Goal: Transaction & Acquisition: Purchase product/service

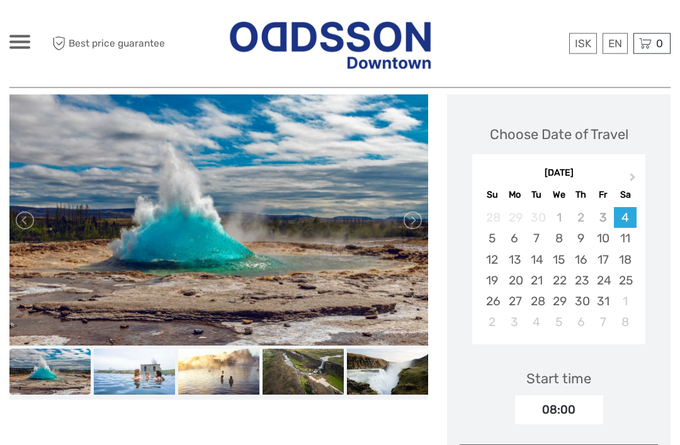
scroll to position [191, 0]
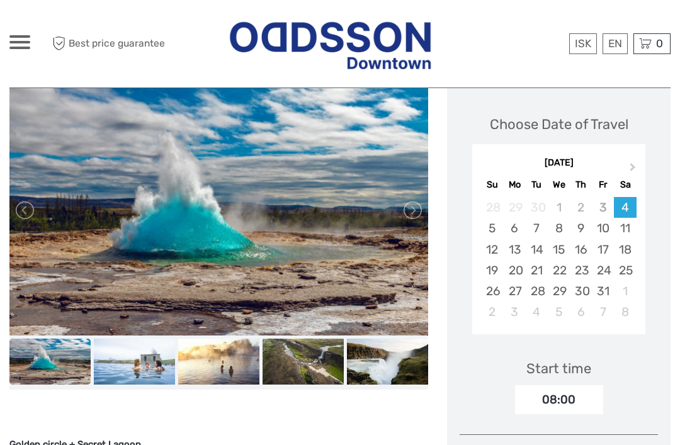
click at [624, 228] on div "11" at bounding box center [624, 228] width 22 height 21
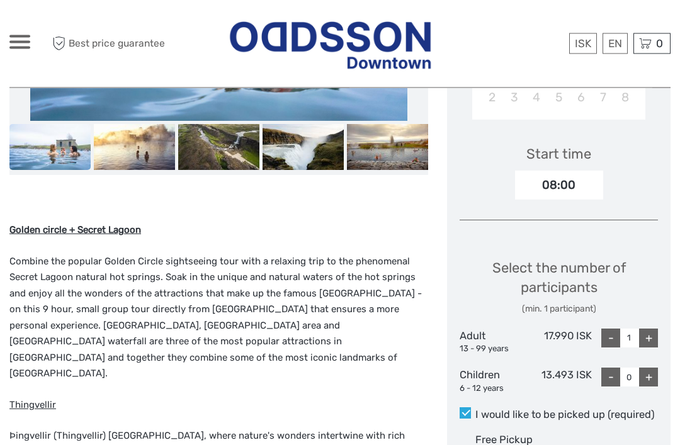
scroll to position [405, 0]
click at [647, 335] on div "+" at bounding box center [648, 337] width 19 height 19
click at [650, 337] on div "+" at bounding box center [648, 337] width 19 height 19
type input "4"
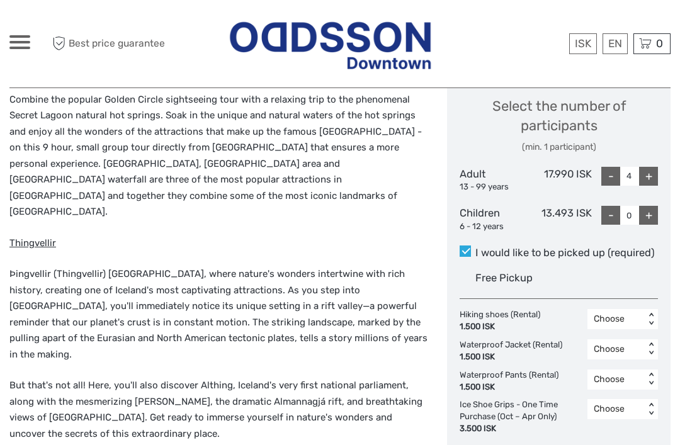
scroll to position [569, 0]
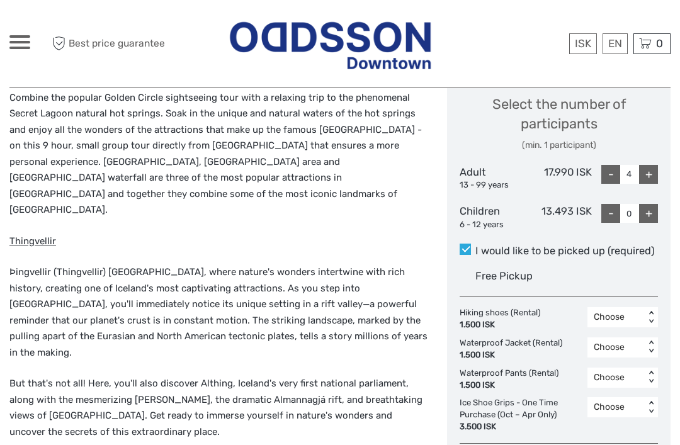
click at [546, 268] on div "Free Pickup" at bounding box center [566, 276] width 182 height 21
click at [475, 246] on input "I would like to be picked up (required)" at bounding box center [475, 246] width 0 height 0
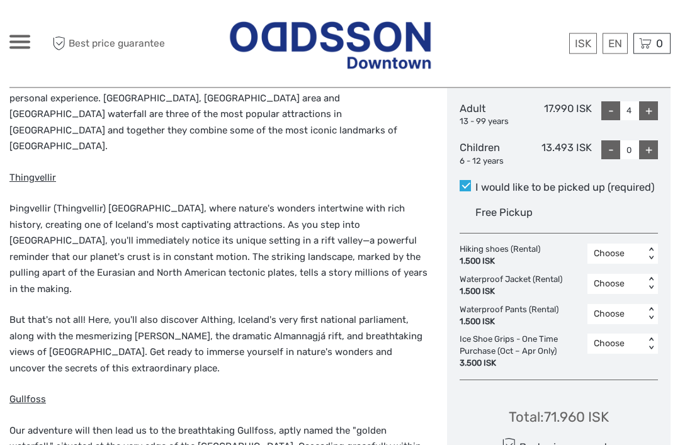
scroll to position [632, 0]
click at [471, 180] on label "I would like to be picked up (required)" at bounding box center [558, 187] width 198 height 15
click at [475, 182] on input "I would like to be picked up (required)" at bounding box center [475, 182] width 0 height 0
click at [471, 180] on label "I would like to be picked up (required)" at bounding box center [558, 187] width 198 height 15
click at [475, 182] on input "I would like to be picked up (required)" at bounding box center [475, 182] width 0 height 0
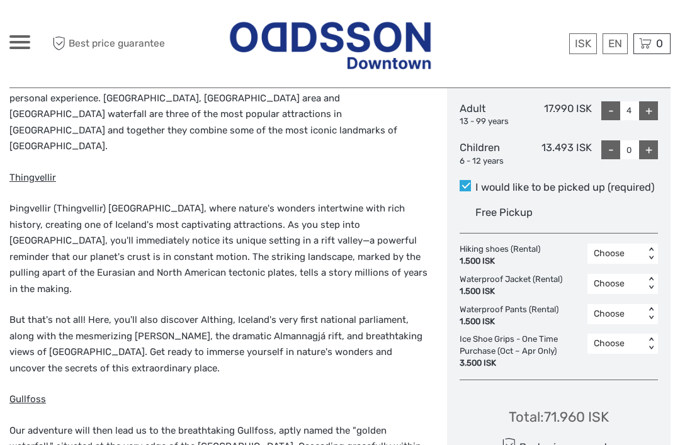
click at [469, 182] on span at bounding box center [464, 185] width 11 height 11
click at [475, 182] on input "I would like to be picked up (required)" at bounding box center [475, 182] width 0 height 0
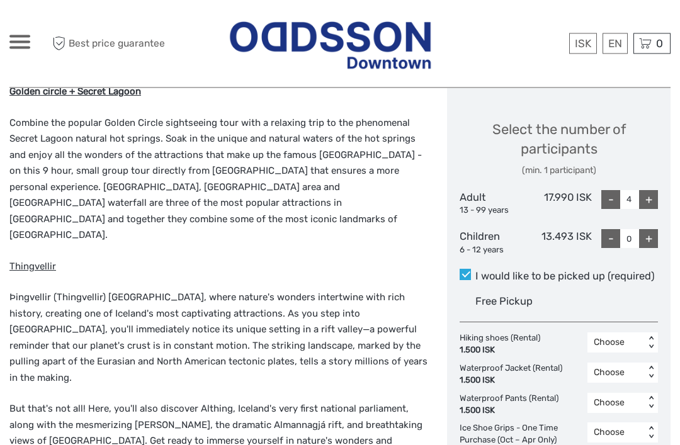
scroll to position [539, 0]
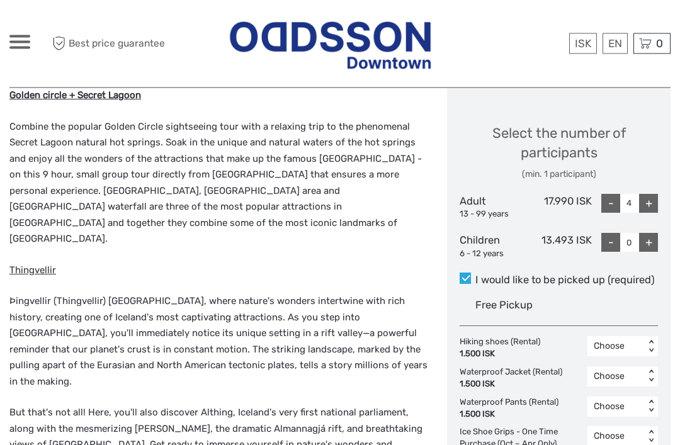
click at [467, 273] on span at bounding box center [464, 278] width 11 height 11
click at [475, 276] on input "I would like to be picked up (required)" at bounding box center [475, 276] width 0 height 0
click at [466, 278] on span at bounding box center [464, 277] width 11 height 11
click at [475, 275] on input "I would like to be picked up (required)" at bounding box center [475, 275] width 0 height 0
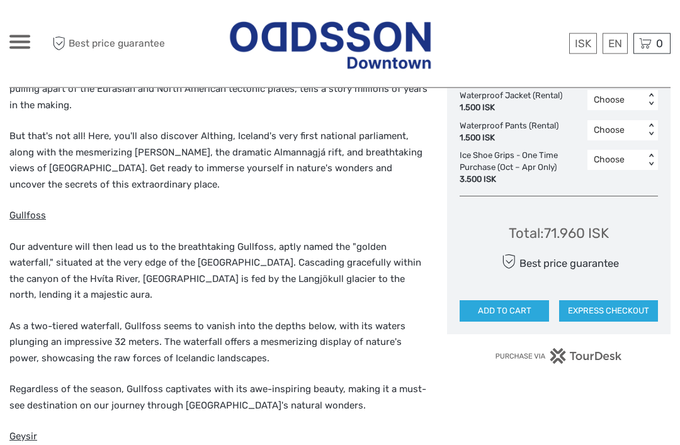
scroll to position [816, 0]
click at [0, 0] on link "English" at bounding box center [0, 0] width 0 height 0
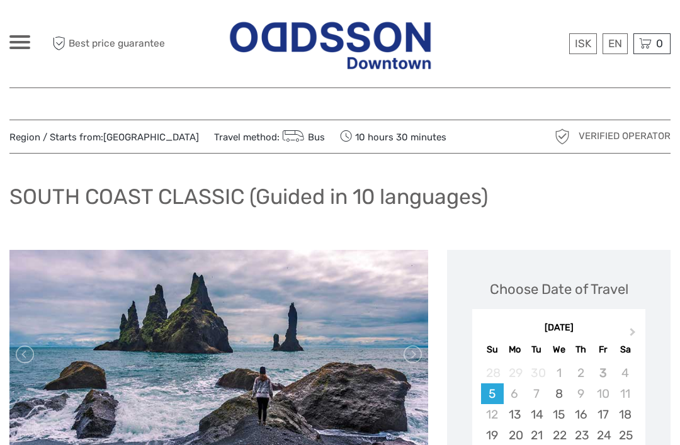
click at [25, 38] on div at bounding box center [19, 42] width 21 height 14
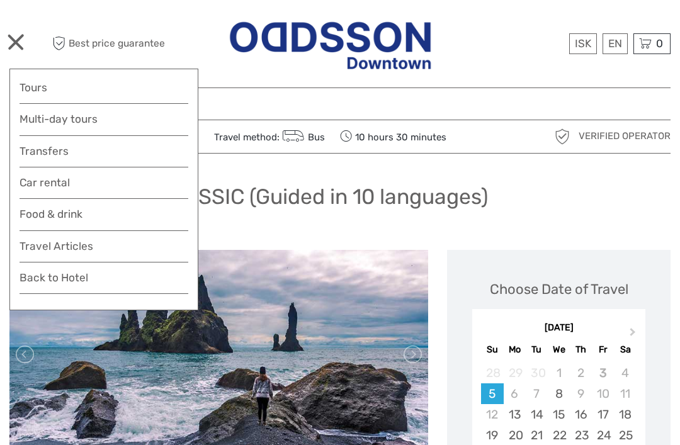
click at [111, 92] on link "Tours" at bounding box center [104, 88] width 169 height 18
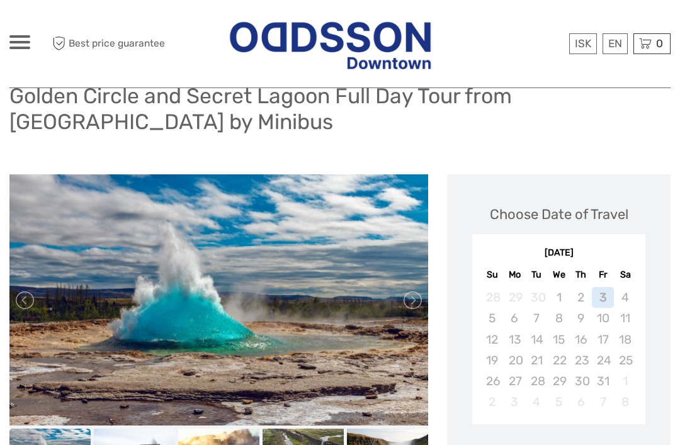
scroll to position [105, 0]
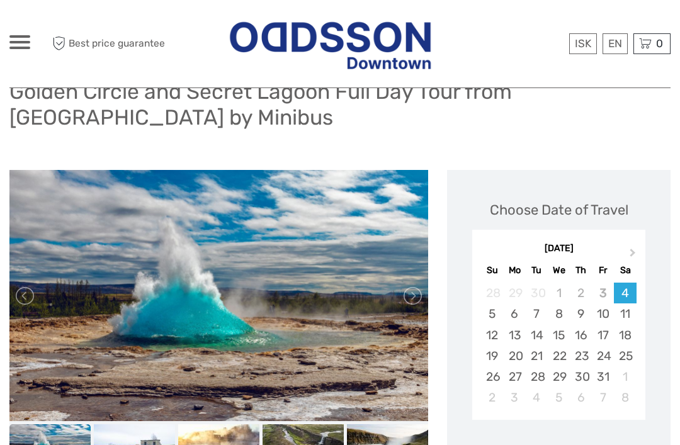
click at [625, 316] on div "11" at bounding box center [624, 313] width 22 height 21
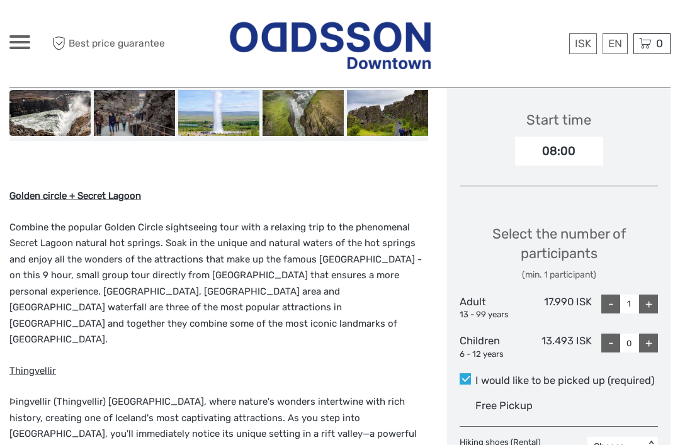
scroll to position [495, 0]
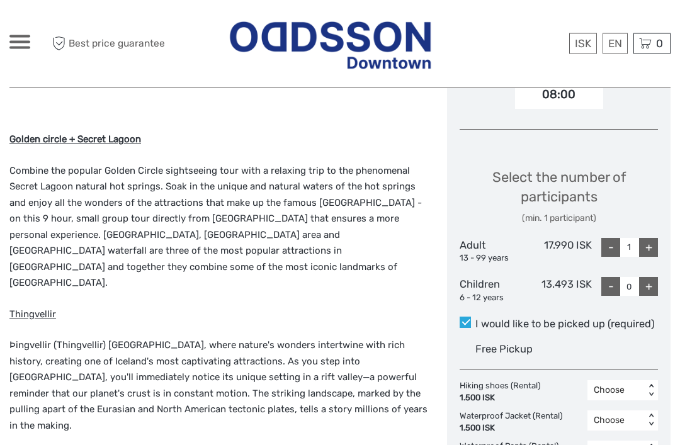
click at [649, 244] on div "+" at bounding box center [648, 247] width 19 height 19
click at [649, 242] on div "+" at bounding box center [648, 247] width 19 height 19
click at [650, 247] on div "+" at bounding box center [648, 247] width 19 height 19
type input "4"
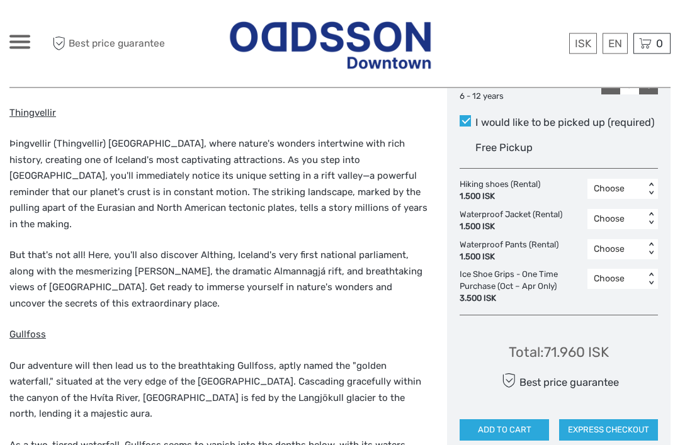
scroll to position [698, 0]
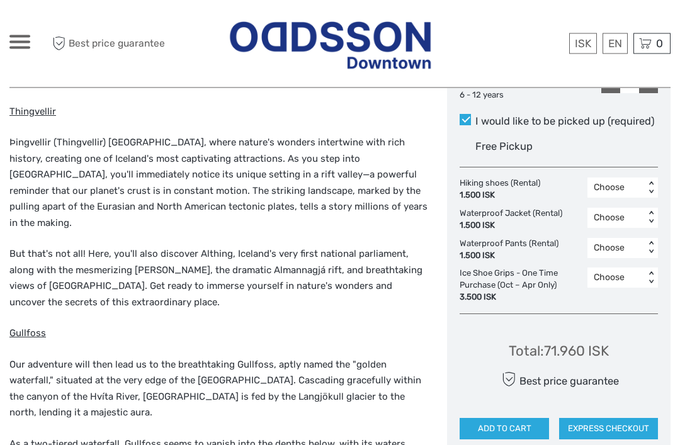
click at [508, 418] on button "ADD TO CART" at bounding box center [503, 428] width 89 height 21
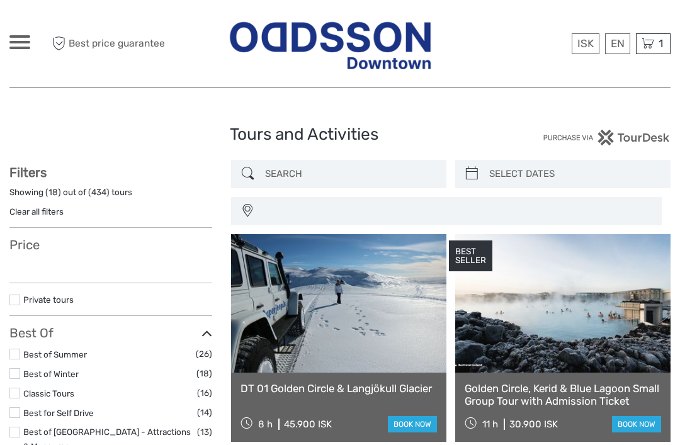
select select
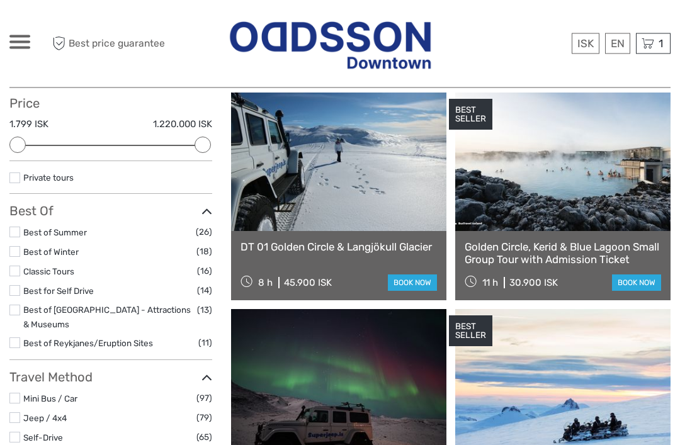
scroll to position [141, 0]
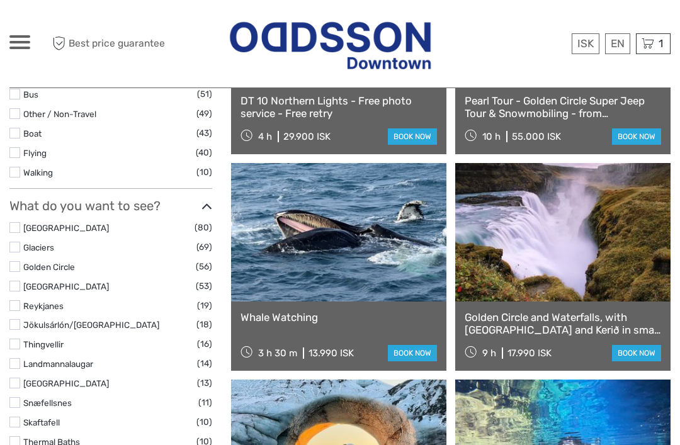
click at [116, 221] on label "South Coast" at bounding box center [108, 228] width 171 height 14
click at [0, 0] on input "checkbox" at bounding box center [0, 0] width 0 height 0
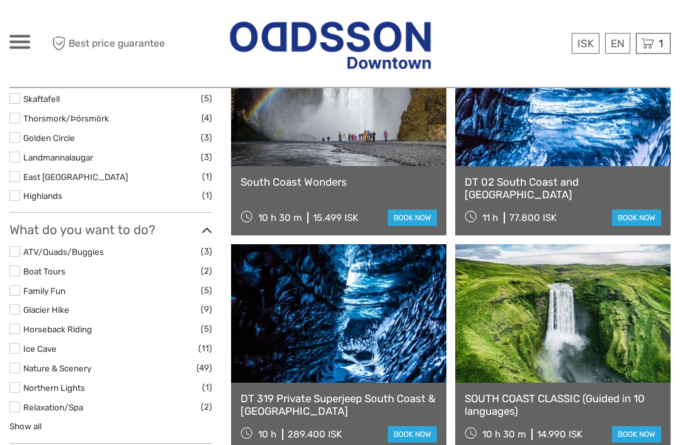
scroll to position [654, 0]
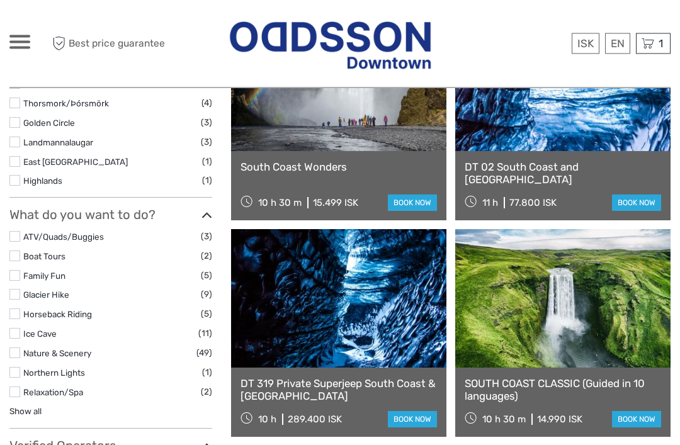
click at [393, 161] on link "South Coast Wonders" at bounding box center [338, 167] width 196 height 13
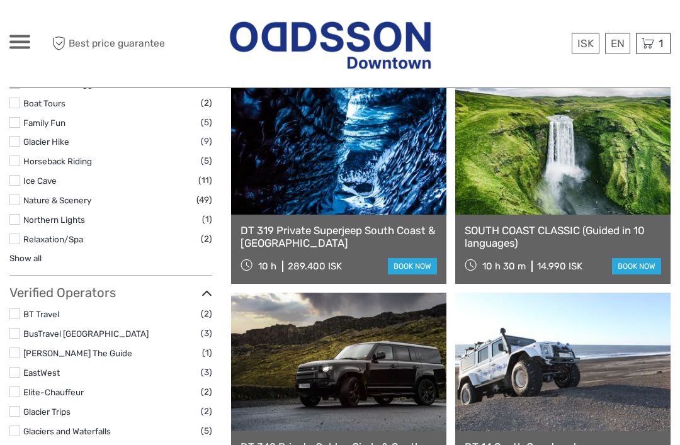
scroll to position [809, 0]
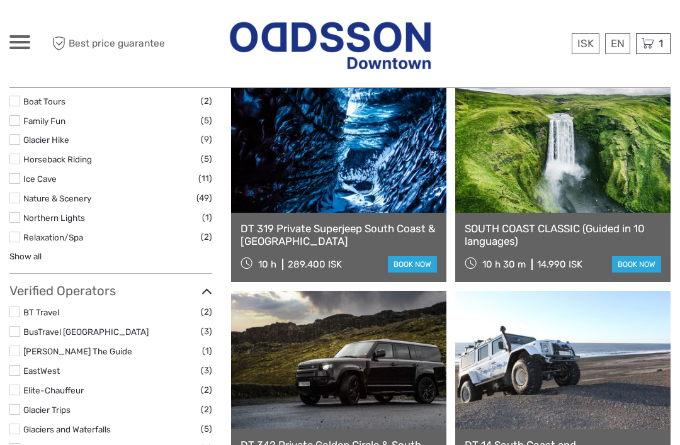
click at [650, 262] on link "book now" at bounding box center [636, 264] width 49 height 16
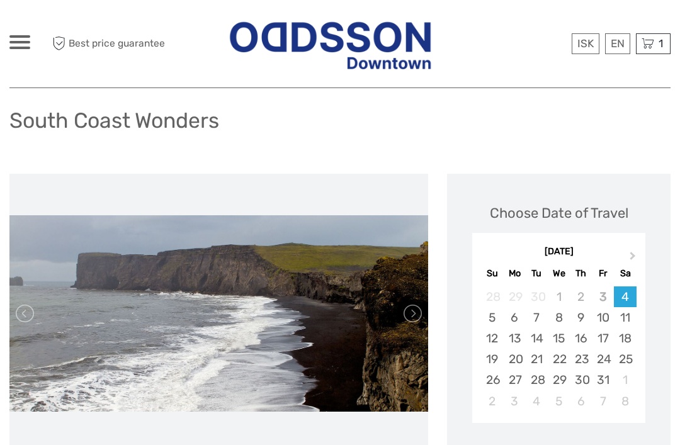
scroll to position [64, 0]
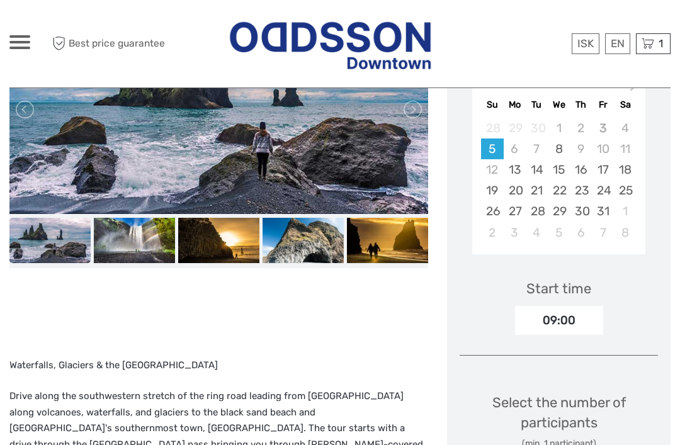
scroll to position [244, 0]
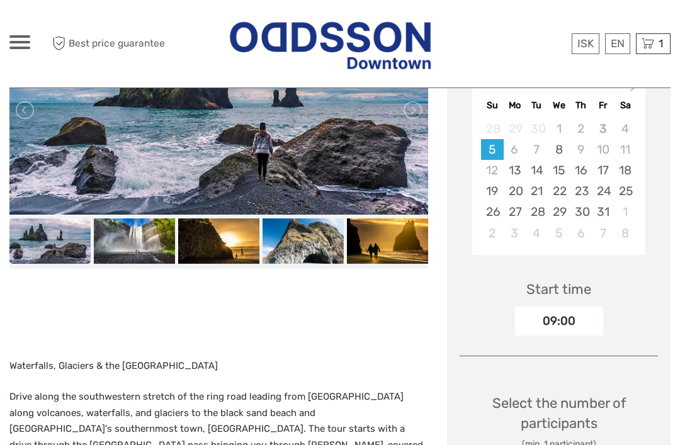
click at [515, 173] on div "13" at bounding box center [514, 170] width 22 height 21
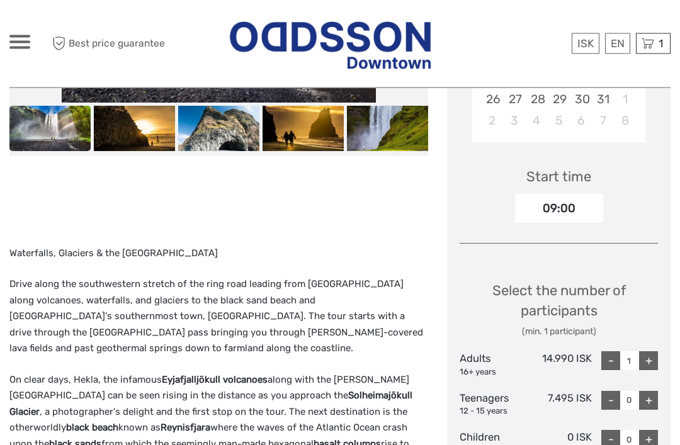
scroll to position [371, 0]
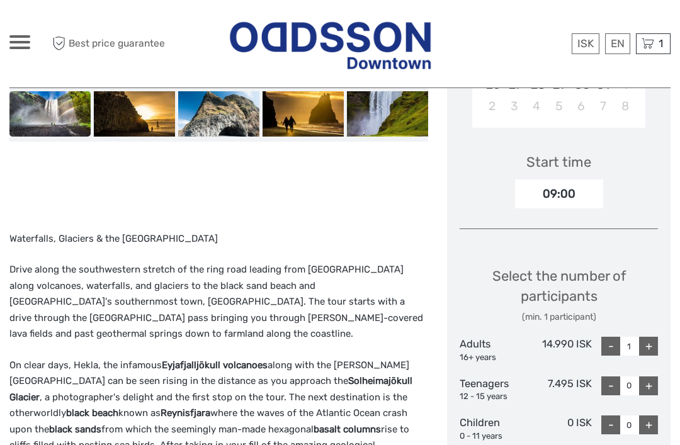
click at [647, 349] on div "+" at bounding box center [648, 346] width 19 height 19
click at [652, 344] on div "+" at bounding box center [648, 346] width 19 height 19
click at [648, 350] on div "+" at bounding box center [648, 346] width 19 height 19
type input "4"
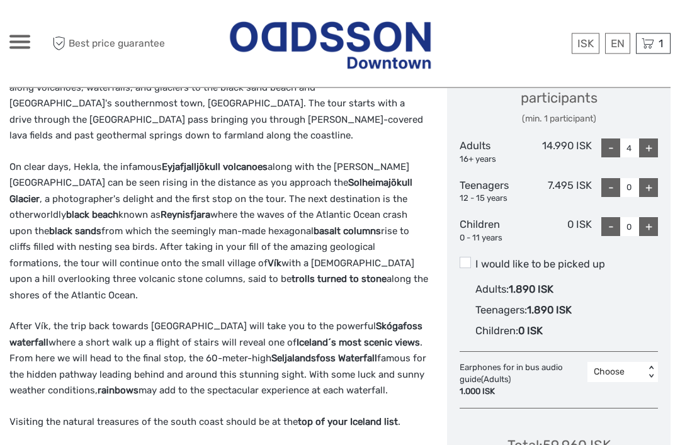
scroll to position [569, 0]
click at [468, 257] on span at bounding box center [464, 262] width 11 height 11
click at [475, 259] on input "I would like to be picked up" at bounding box center [475, 259] width 0 height 0
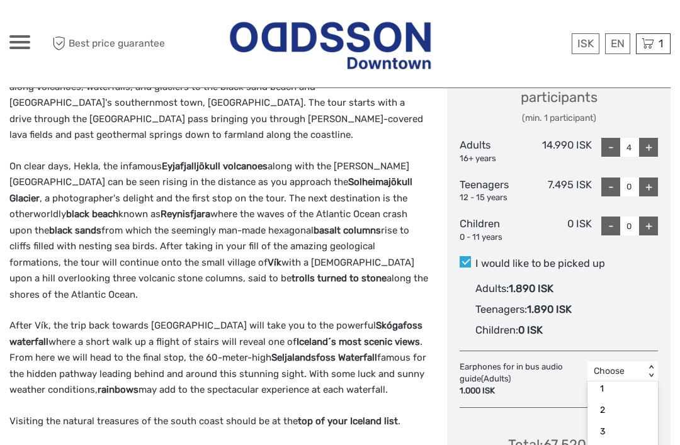
scroll to position [36, 0]
click at [617, 444] on div "4" at bounding box center [622, 452] width 58 height 21
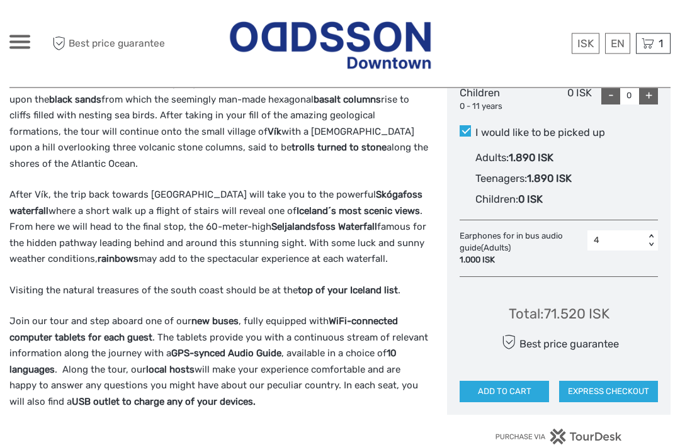
scroll to position [703, 0]
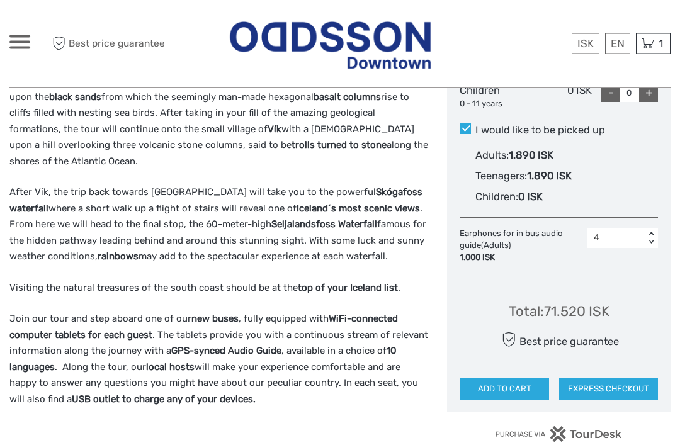
click at [518, 381] on button "ADD TO CART" at bounding box center [503, 389] width 89 height 21
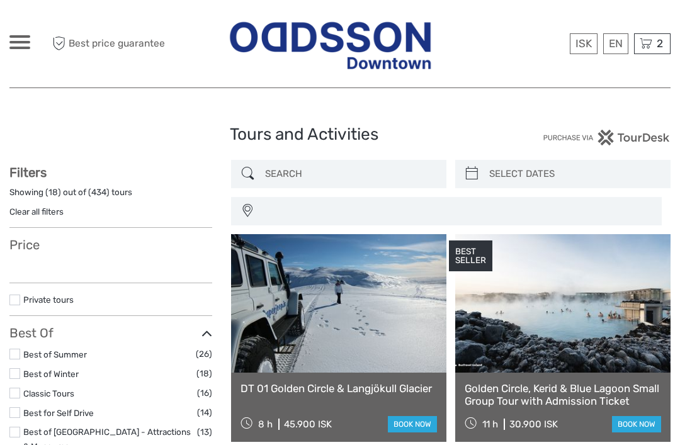
select select
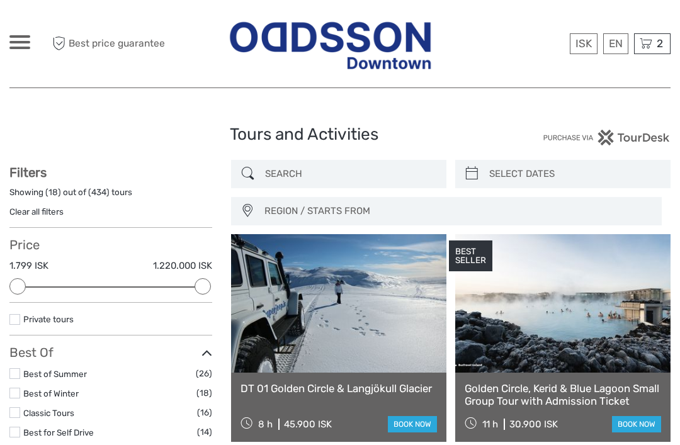
click at [651, 38] on icon at bounding box center [645, 44] width 13 height 16
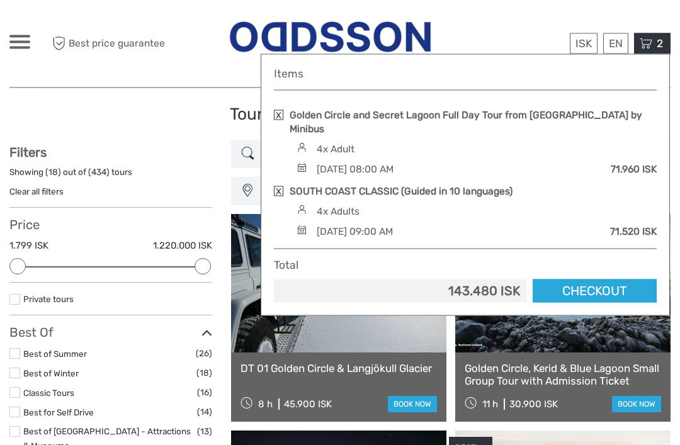
scroll to position [21, 0]
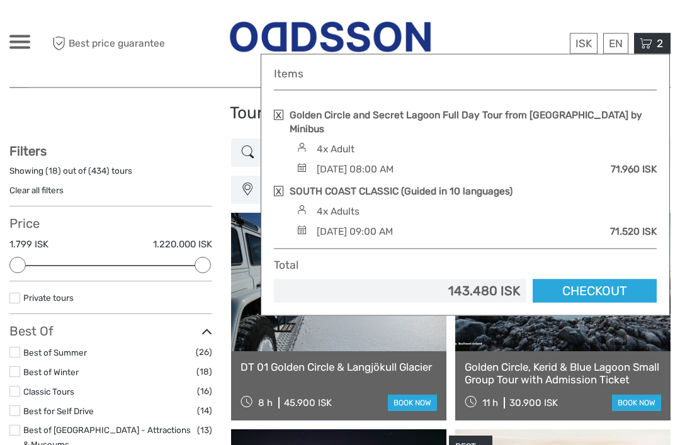
click at [478, 116] on link "Golden Circle and Secret Lagoon Full Day Tour from [GEOGRAPHIC_DATA] by Minibus" at bounding box center [472, 122] width 367 height 28
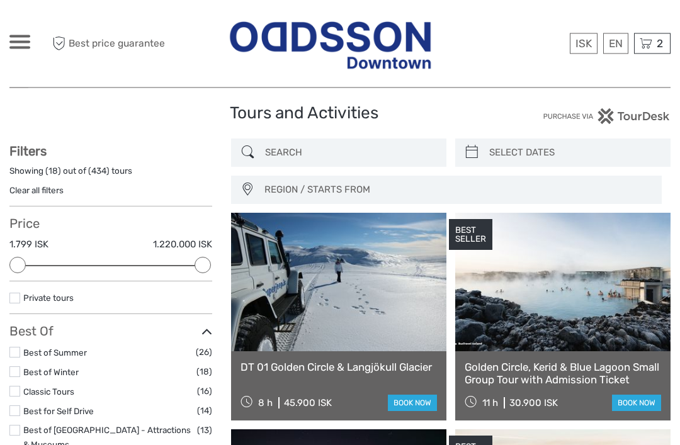
scroll to position [21, 0]
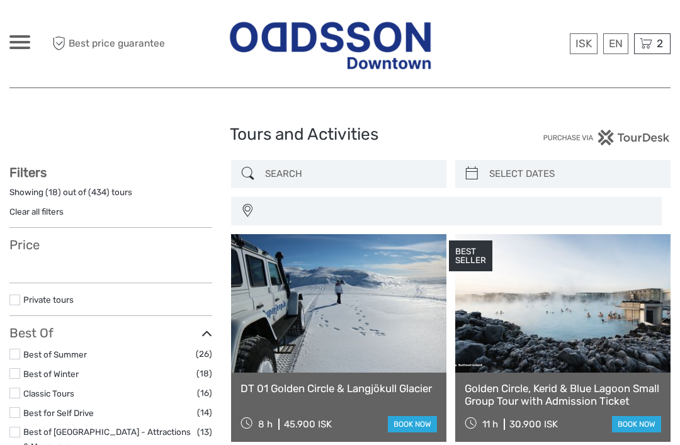
select select
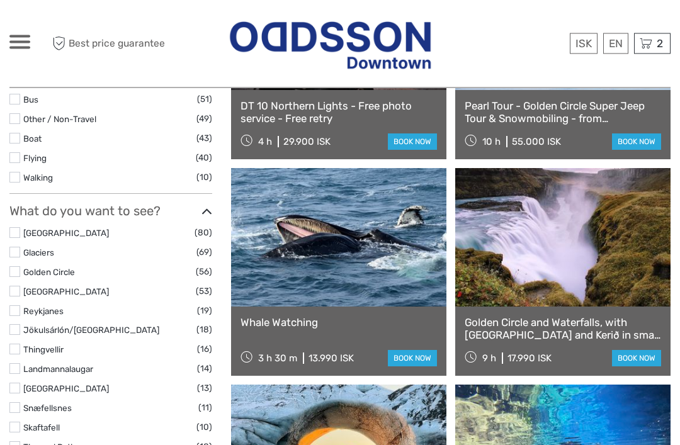
scroll to position [500, 0]
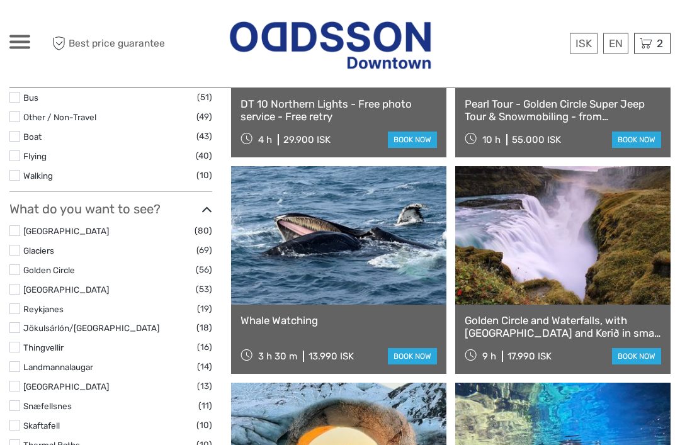
click at [86, 225] on label "[GEOGRAPHIC_DATA]" at bounding box center [108, 232] width 171 height 14
click at [0, 0] on input "checkbox" at bounding box center [0, 0] width 0 height 0
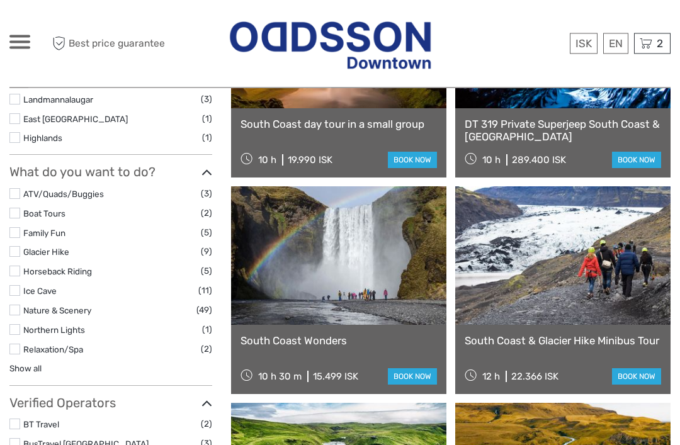
scroll to position [697, 0]
click at [378, 271] on link at bounding box center [338, 255] width 215 height 138
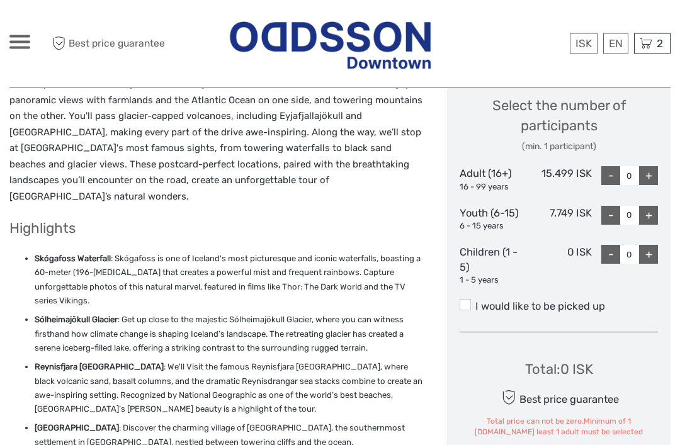
scroll to position [542, 0]
click at [649, 166] on div "+" at bounding box center [648, 175] width 19 height 19
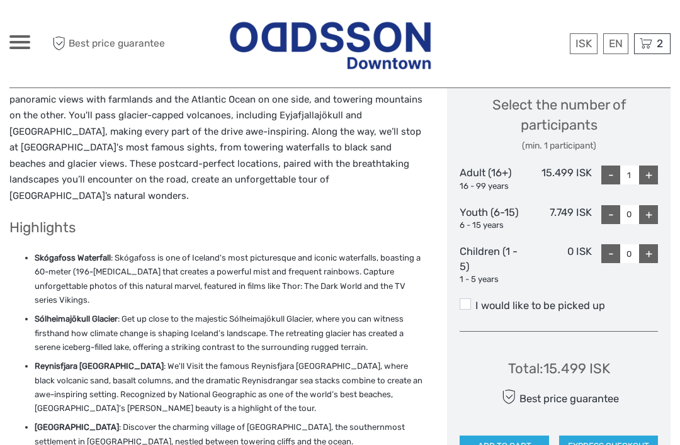
click at [652, 171] on div "+" at bounding box center [648, 174] width 19 height 19
click at [647, 172] on div "+" at bounding box center [648, 174] width 19 height 19
type input "4"
click at [468, 298] on span at bounding box center [464, 303] width 11 height 11
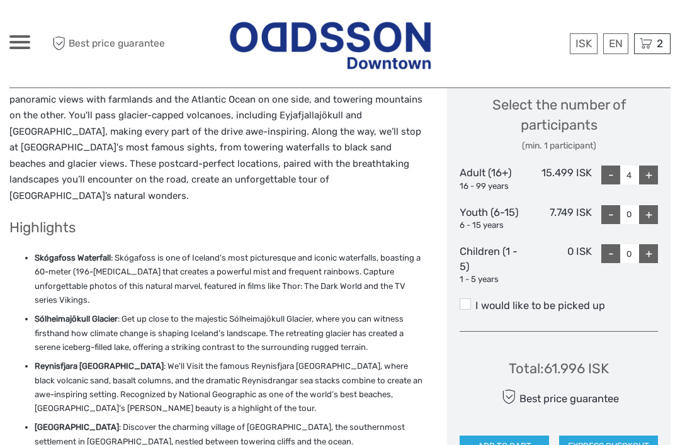
click at [475, 301] on input "I would like to be picked up" at bounding box center [475, 301] width 0 height 0
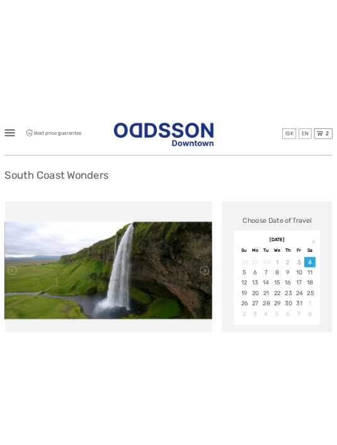
scroll to position [0, 0]
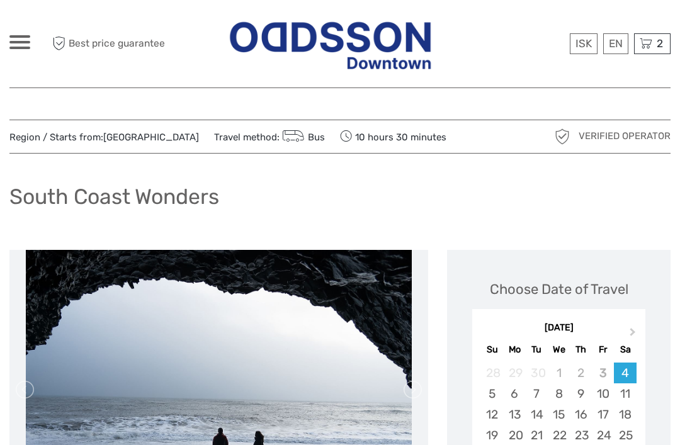
click at [657, 39] on span "2" at bounding box center [659, 43] width 10 height 13
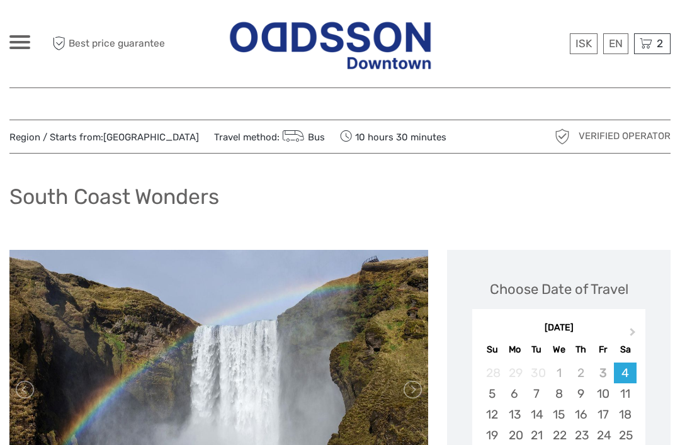
click at [652, 44] on div "2 Items Golden Circle and Secret Lagoon Full Day Tour from Reykjavik by Minibus…" at bounding box center [652, 43] width 36 height 21
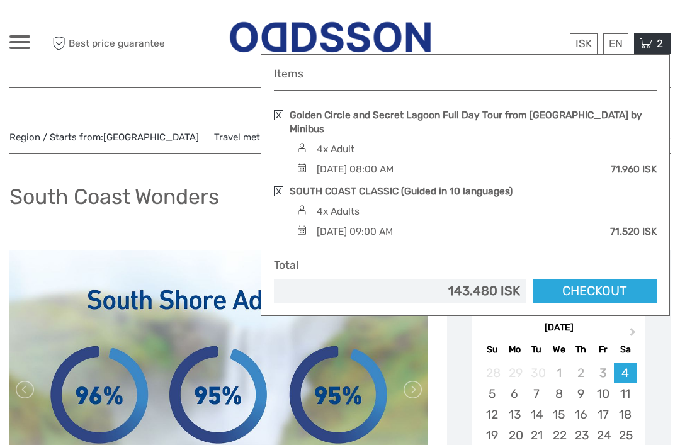
click at [614, 279] on link "Checkout" at bounding box center [594, 290] width 124 height 23
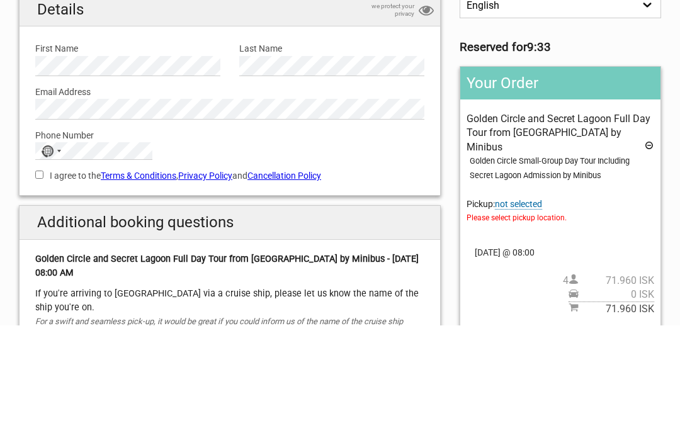
click at [335, 239] on div "Phone Number No country selected 244 results found Afghanistan +93 Albania +355…" at bounding box center [230, 259] width 408 height 41
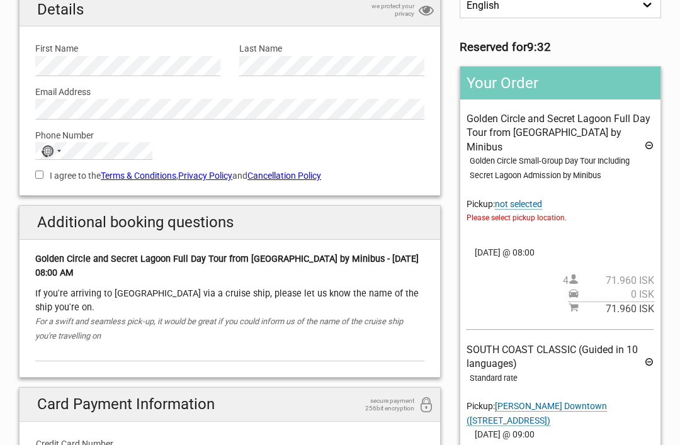
click at [246, 150] on div "Phone Number No country selected 244 results found Afghanistan +93 Albania +355…" at bounding box center [230, 140] width 408 height 41
click at [64, 150] on div "No country selected" at bounding box center [50, 151] width 29 height 16
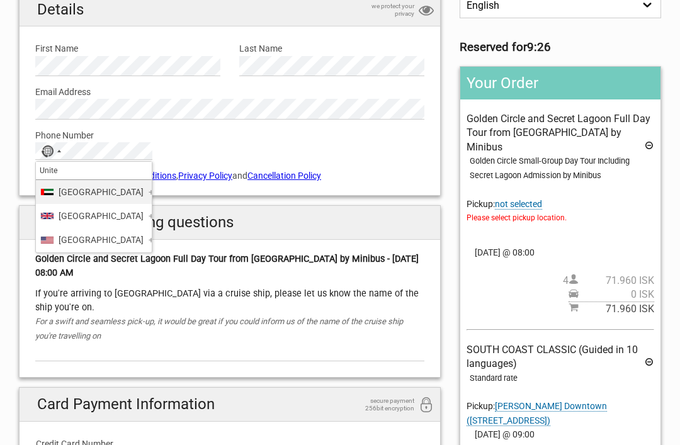
type input "United"
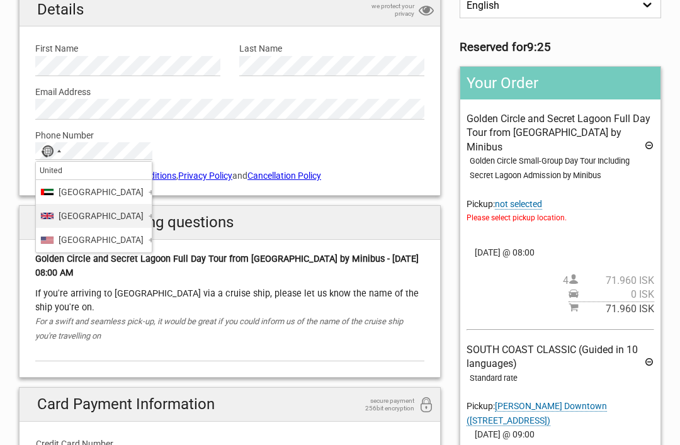
click at [128, 217] on li "United Kingdom +44" at bounding box center [94, 216] width 116 height 24
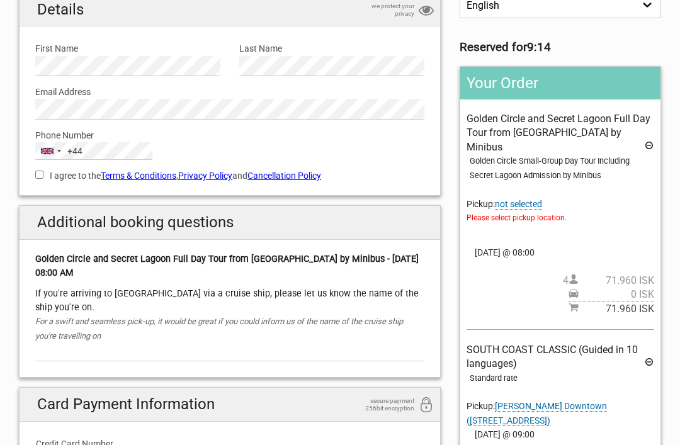
click at [51, 179] on label "I agree to the Terms & Conditions , Privacy Policy and Cancellation Policy" at bounding box center [229, 176] width 389 height 14
click at [43, 179] on input "I agree to the Terms & Conditions , Privacy Policy and Cancellation Policy" at bounding box center [39, 175] width 8 height 8
checkbox input "true"
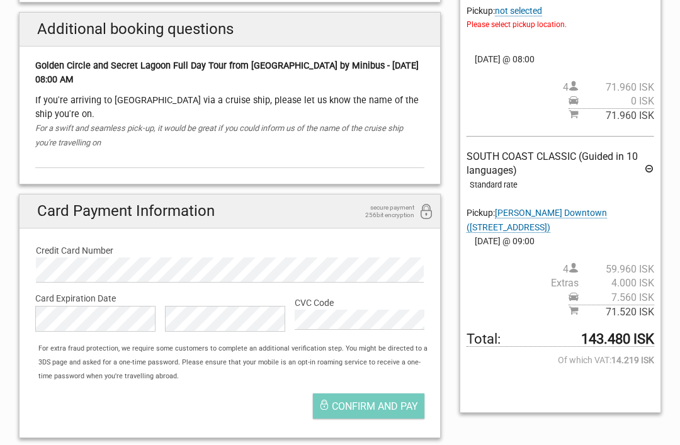
scroll to position [313, 0]
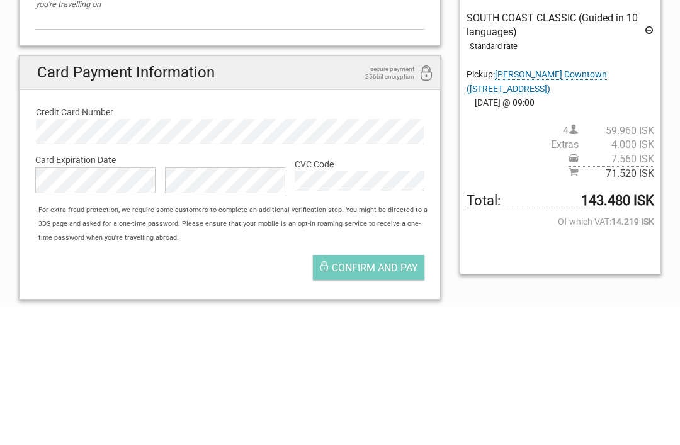
click at [671, 211] on div "1 Your details 2 Payment Information 3 Place your order English Español Deutsch…" at bounding box center [340, 86] width 680 height 723
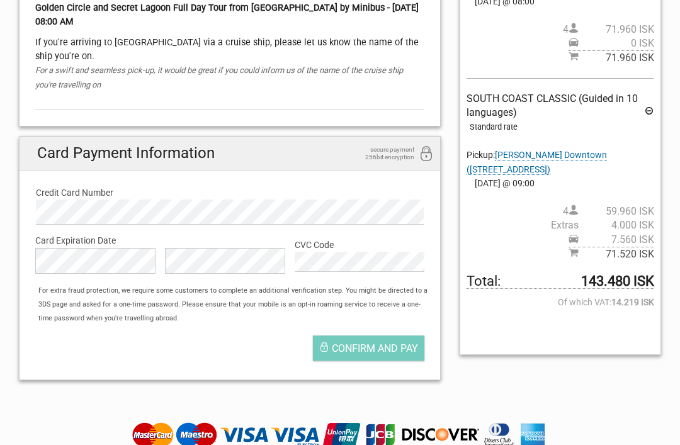
scroll to position [371, 0]
click at [384, 342] on span "Confirm and pay" at bounding box center [375, 348] width 86 height 12
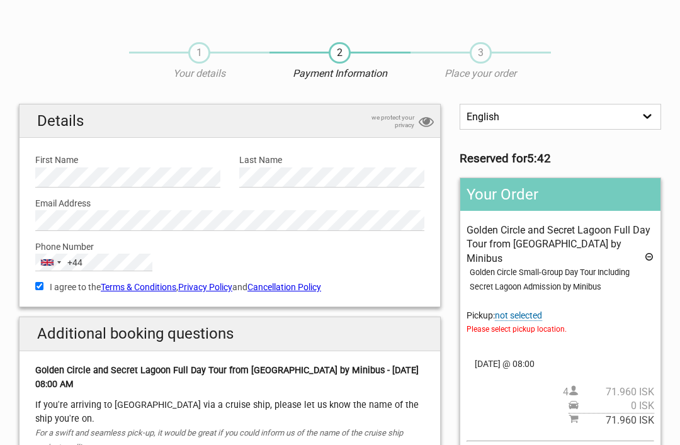
scroll to position [8, 0]
click at [540, 322] on span "Please select pickup location." at bounding box center [560, 329] width 188 height 14
click at [537, 310] on span "not selected" at bounding box center [518, 315] width 47 height 11
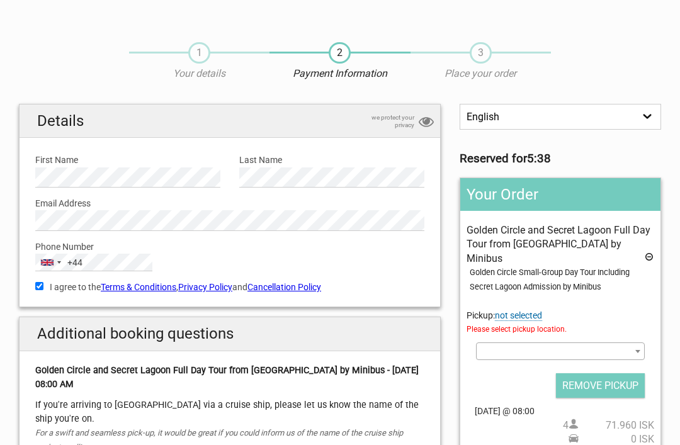
click at [561, 342] on span at bounding box center [560, 351] width 169 height 18
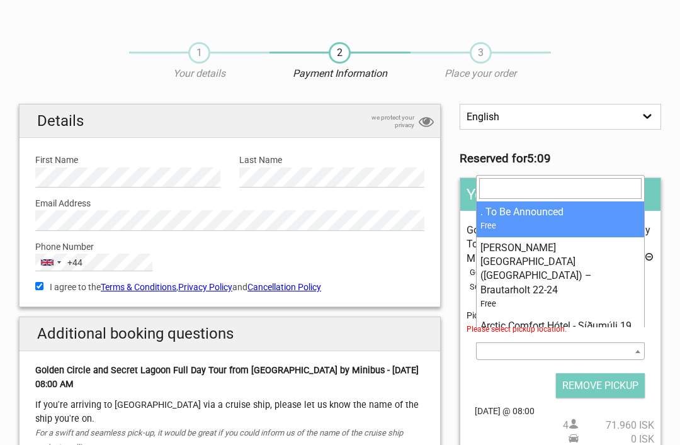
scroll to position [0, 0]
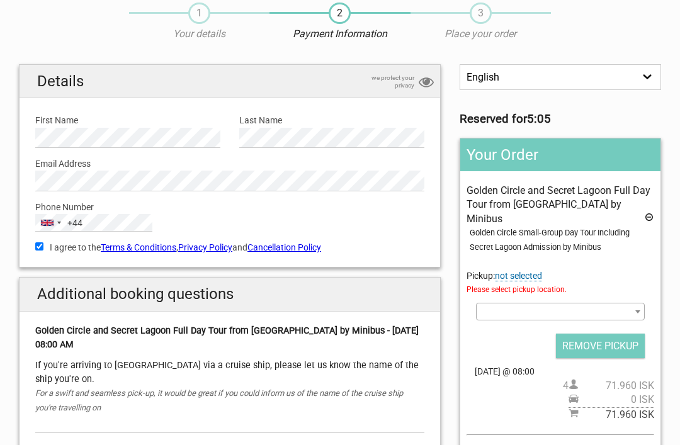
scroll to position [48, 0]
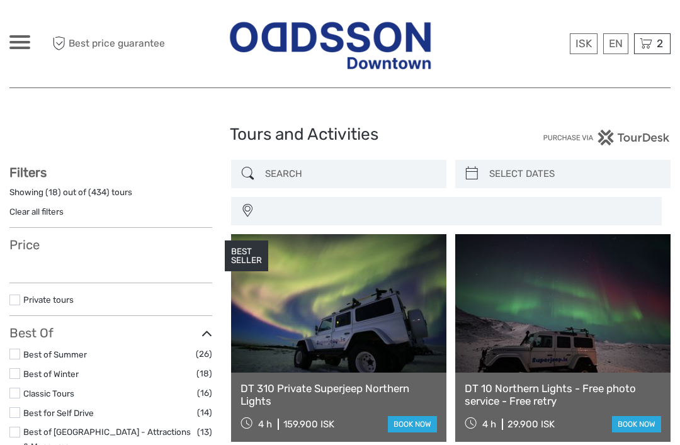
select select
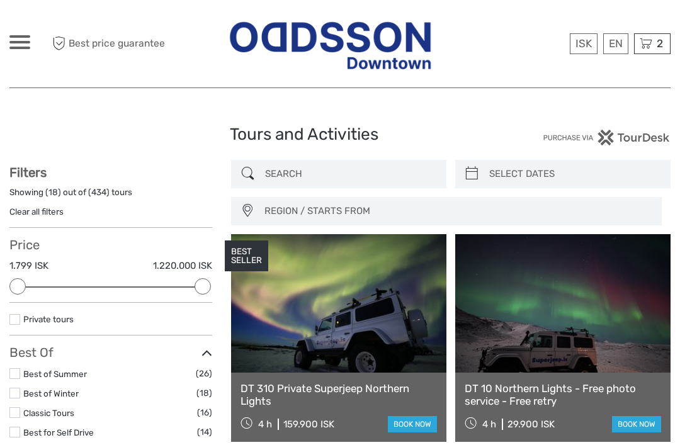
click at [20, 47] on span at bounding box center [19, 48] width 21 height 3
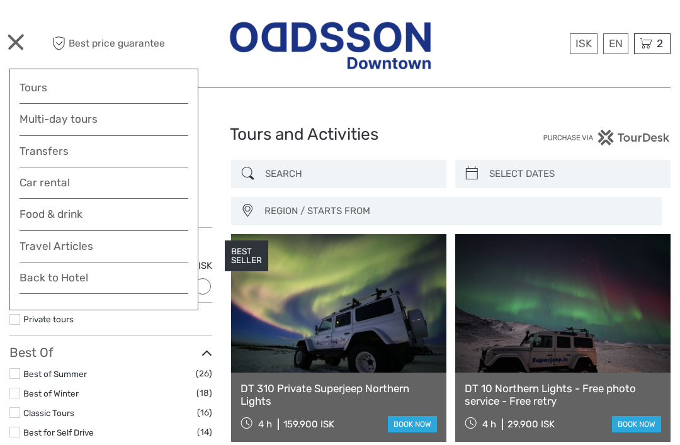
click at [130, 280] on link "Back to Hotel" at bounding box center [104, 281] width 169 height 25
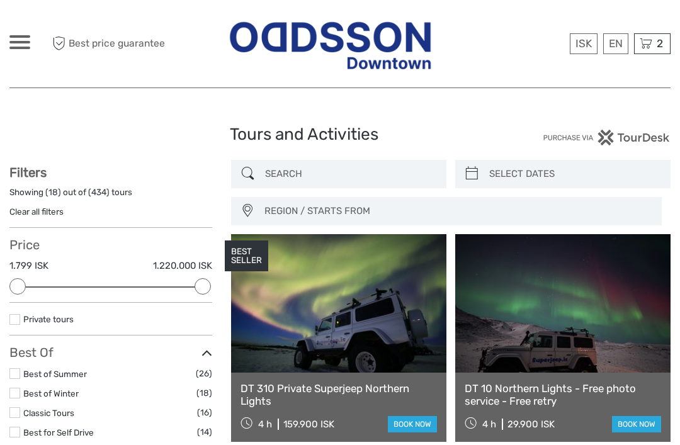
click at [656, 42] on span "2" at bounding box center [659, 43] width 10 height 13
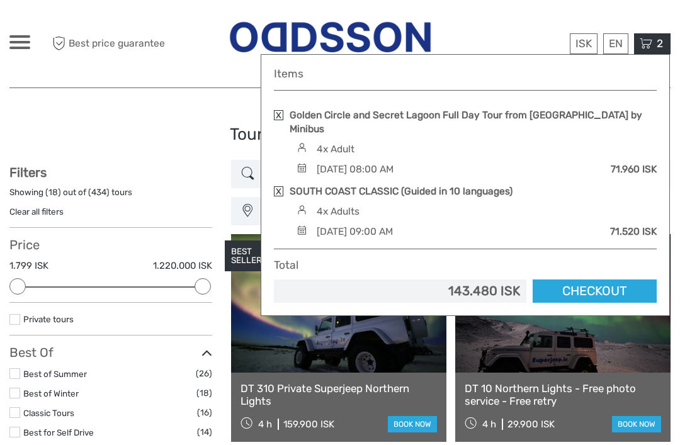
click at [586, 279] on link "Checkout" at bounding box center [594, 290] width 124 height 23
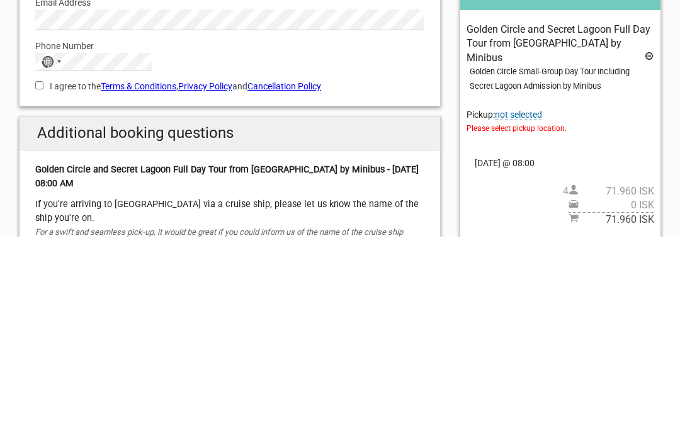
click at [571, 330] on span "Please select pickup location." at bounding box center [560, 337] width 188 height 14
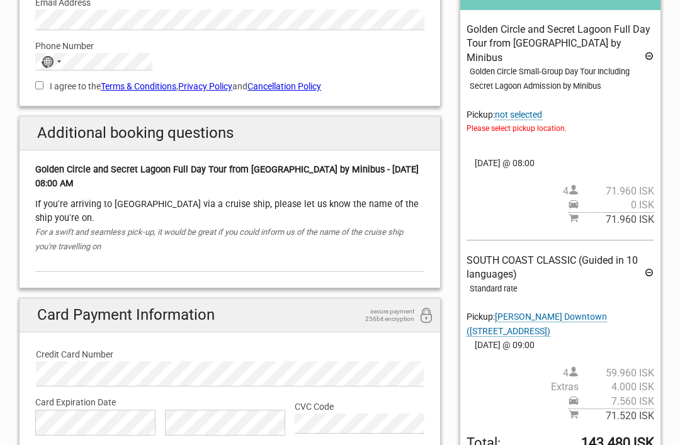
click at [543, 121] on span "Please select pickup location." at bounding box center [560, 128] width 188 height 14
click at [534, 109] on span "not selected" at bounding box center [518, 114] width 47 height 11
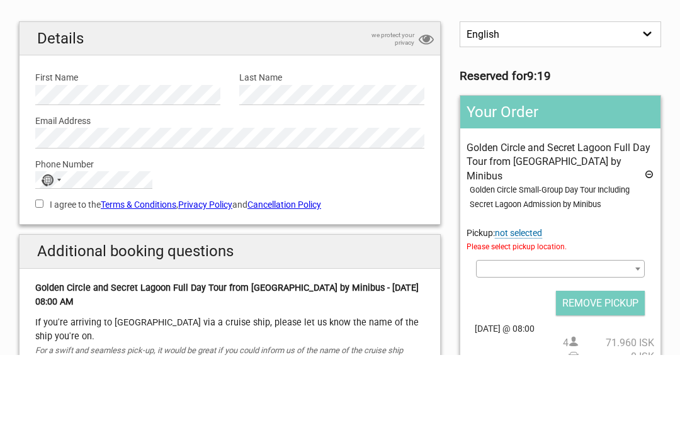
scroll to position [91, 0]
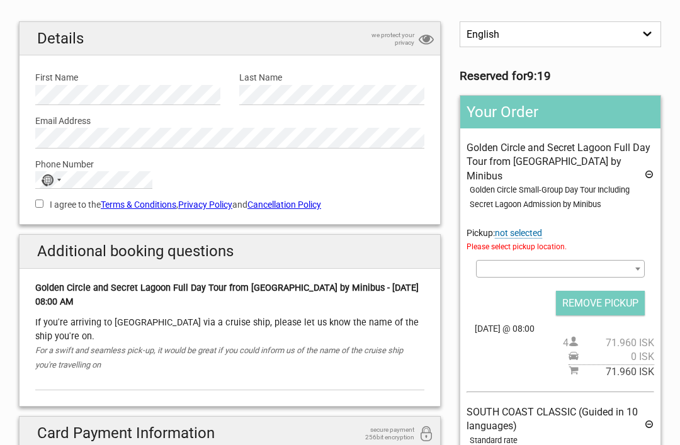
click at [59, 185] on div "No country selected" at bounding box center [50, 180] width 29 height 16
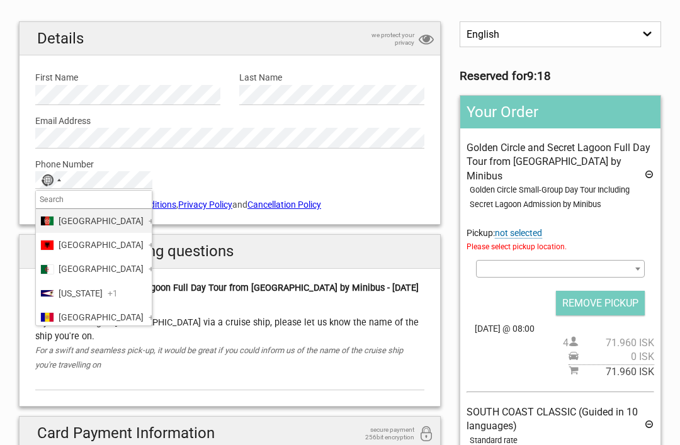
scroll to position [90, 0]
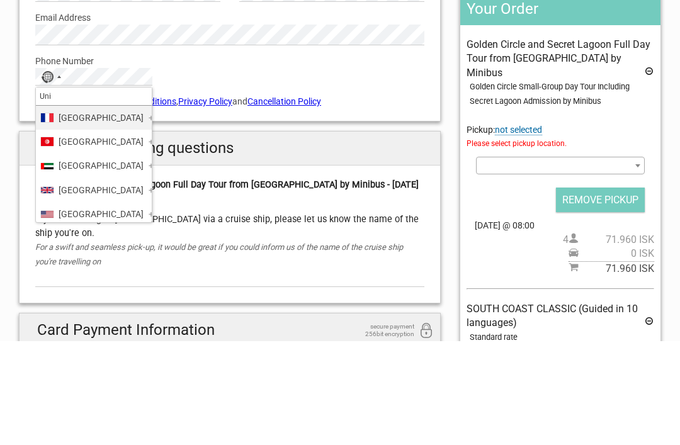
type input "Unit"
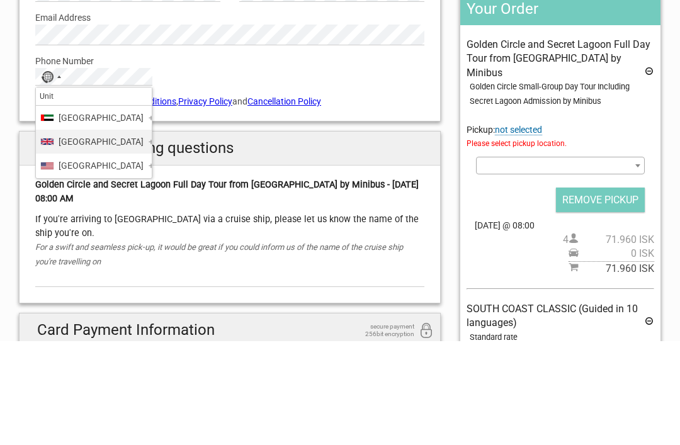
click at [118, 238] on span "United Kingdom" at bounding box center [101, 245] width 85 height 14
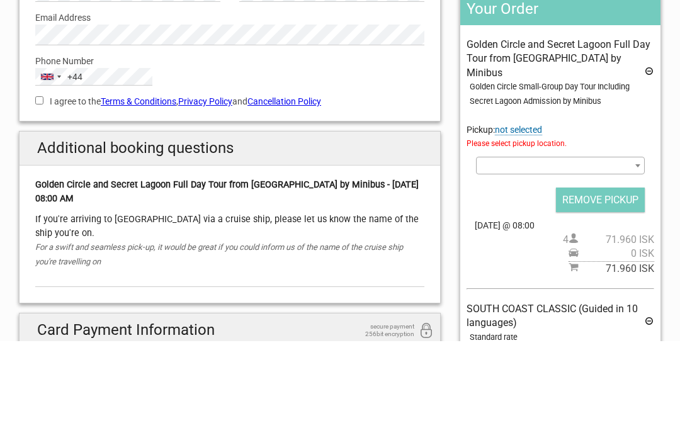
scroll to position [194, 0]
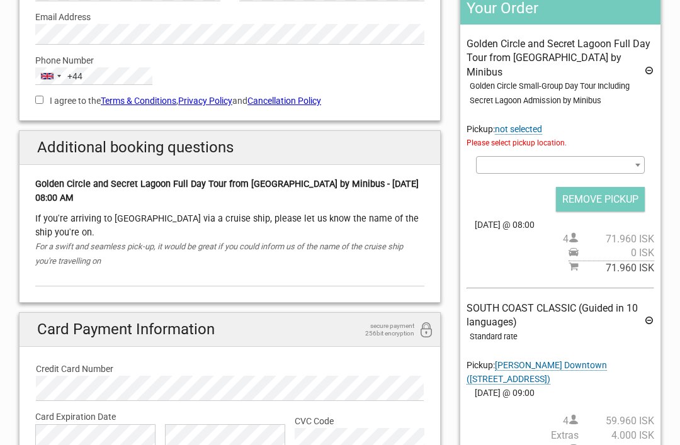
click at [47, 89] on div "I agree to the Terms & Conditions , Privacy Policy and Cancellation Policy You …" at bounding box center [230, 99] width 408 height 29
click at [46, 98] on label "I agree to the Terms & Conditions , Privacy Policy and Cancellation Policy" at bounding box center [229, 101] width 389 height 14
click at [43, 98] on input "I agree to the Terms & Conditions , Privacy Policy and Cancellation Policy" at bounding box center [39, 100] width 8 height 8
checkbox input "true"
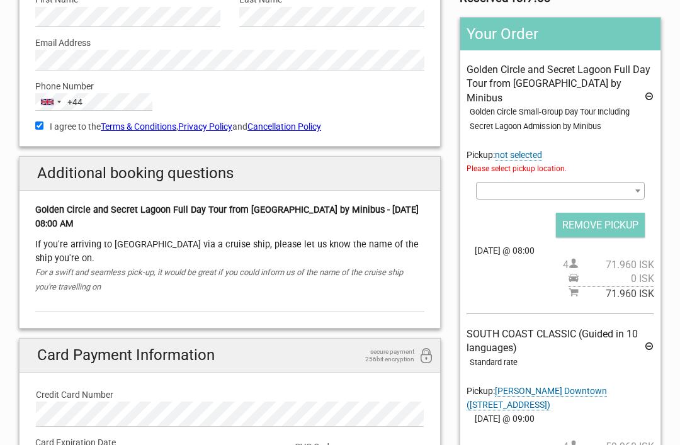
scroll to position [169, 0]
click at [603, 182] on span at bounding box center [560, 191] width 169 height 18
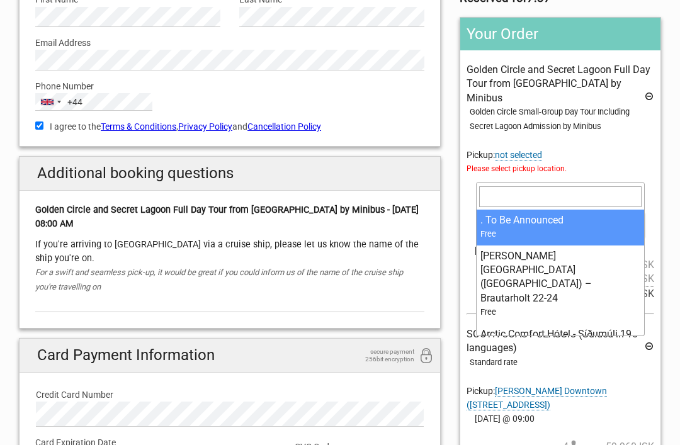
scroll to position [0, 0]
click at [573, 356] on div "Standard rate" at bounding box center [561, 363] width 184 height 14
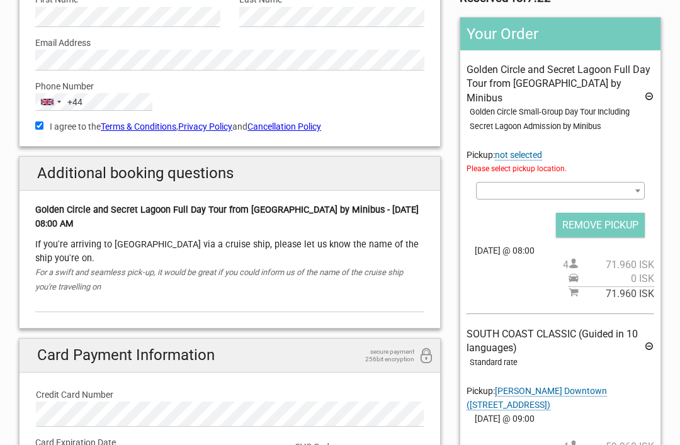
click at [608, 182] on span at bounding box center [560, 191] width 169 height 18
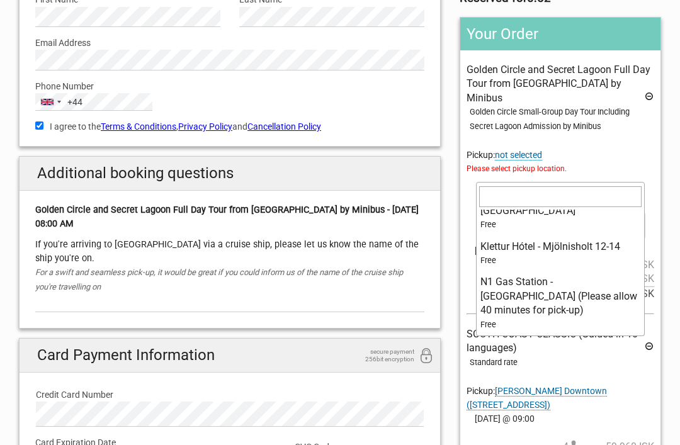
scroll to position [844, 0]
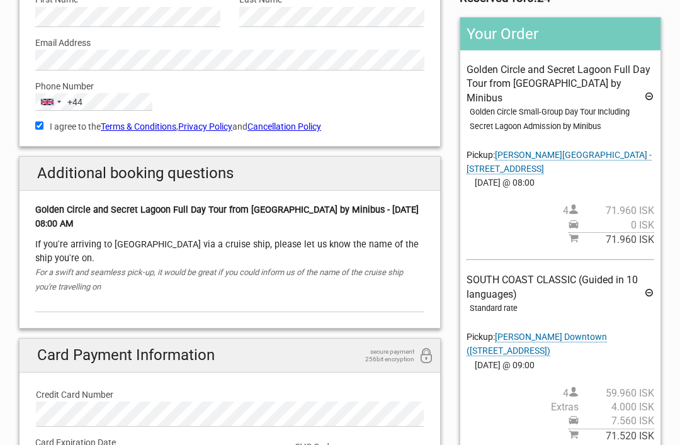
click at [548, 150] on span "Oddsson Hotel - Grensásvegur 16a" at bounding box center [558, 162] width 185 height 25
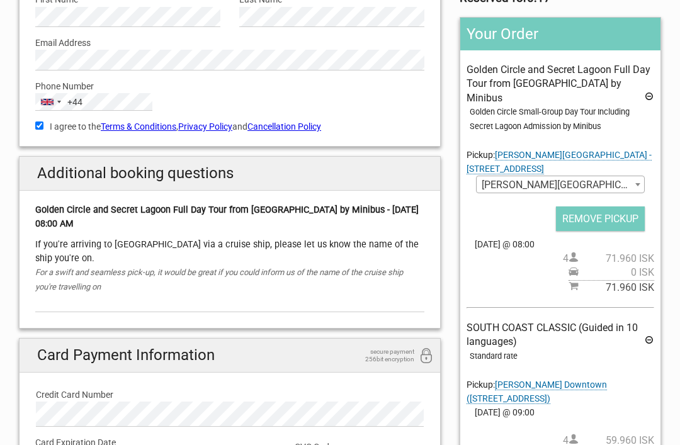
click at [627, 176] on span "Oddsson Hotel - Grensásvegur 16a" at bounding box center [559, 185] width 167 height 18
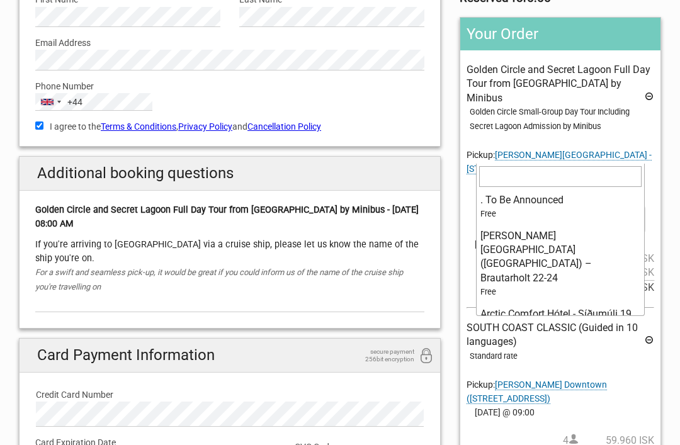
scroll to position [0, 0]
select select "273758"
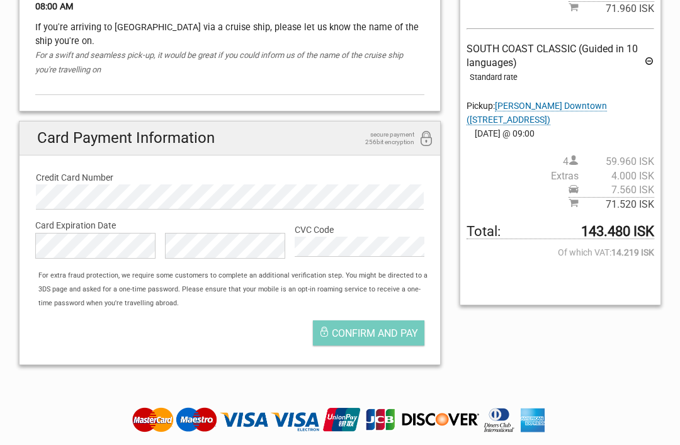
scroll to position [386, 0]
click at [389, 327] on span "Confirm and pay" at bounding box center [375, 333] width 86 height 12
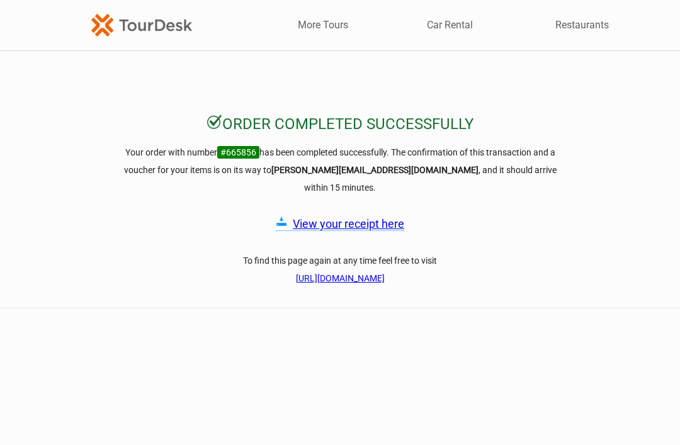
click at [365, 217] on link "View your receipt here" at bounding box center [348, 223] width 111 height 13
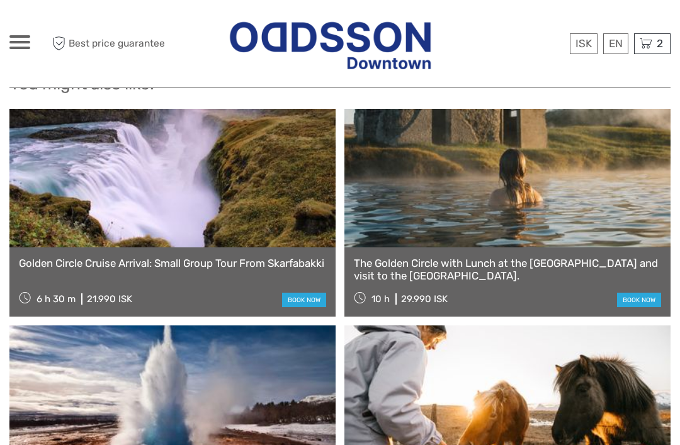
scroll to position [2662, 0]
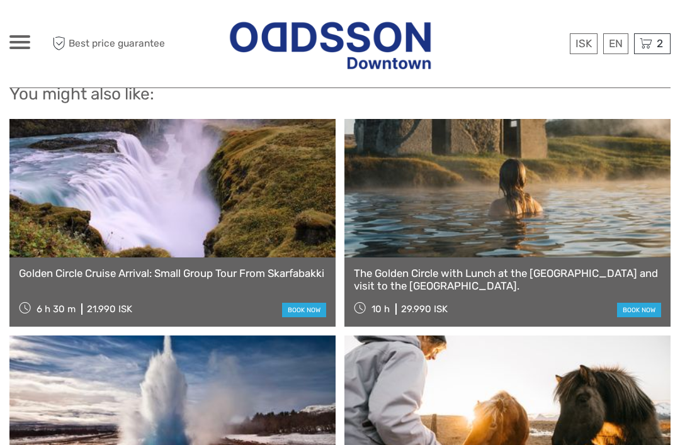
click at [16, 50] on div "ISK ISK € $ £ EN English Español Deutsch Tours Multi-day tours Transfers Car re…" at bounding box center [19, 43] width 21 height 17
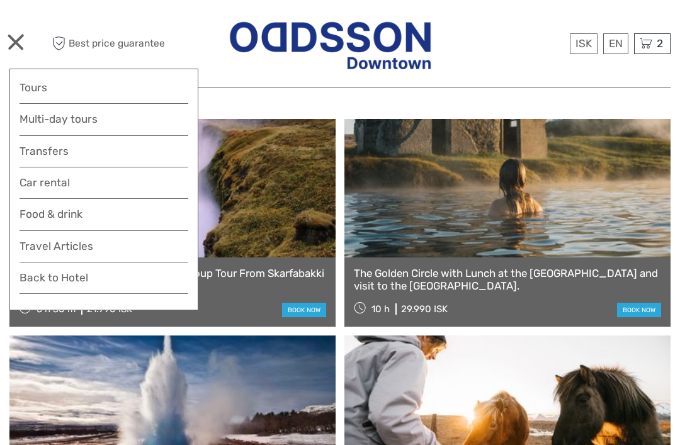
click at [42, 279] on link "Back to Hotel" at bounding box center [104, 281] width 169 height 25
